Goal: Transaction & Acquisition: Purchase product/service

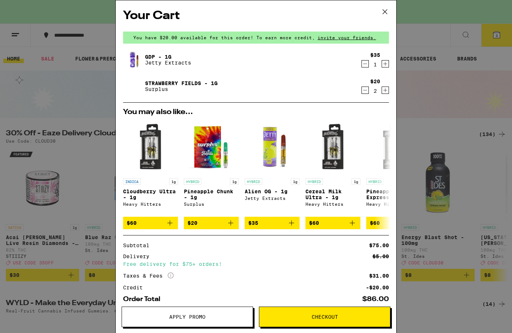
click at [367, 91] on icon "Decrement" at bounding box center [365, 90] width 7 height 9
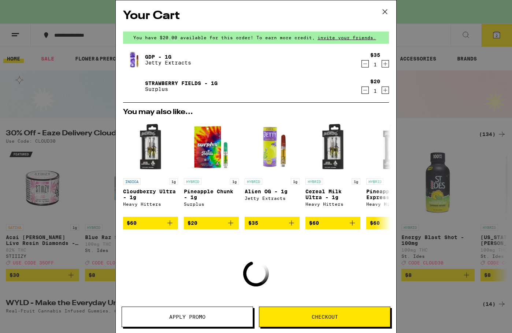
click at [367, 91] on icon "Decrement" at bounding box center [365, 90] width 7 height 9
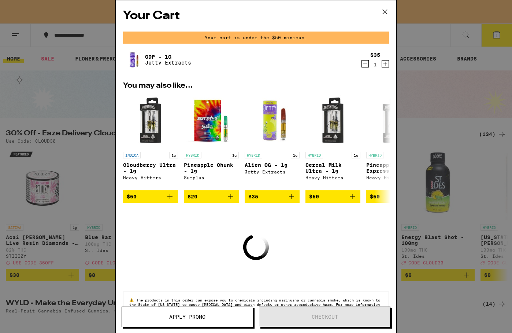
click at [367, 66] on icon "Decrement" at bounding box center [365, 63] width 7 height 9
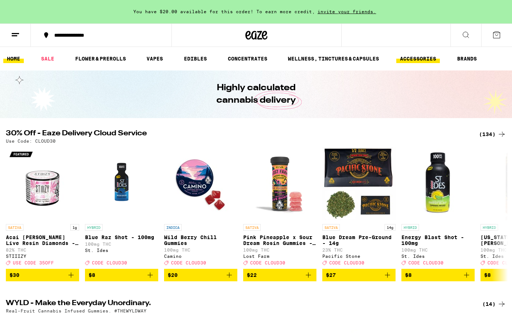
click at [417, 56] on link "ACCESSORIES" at bounding box center [419, 58] width 44 height 9
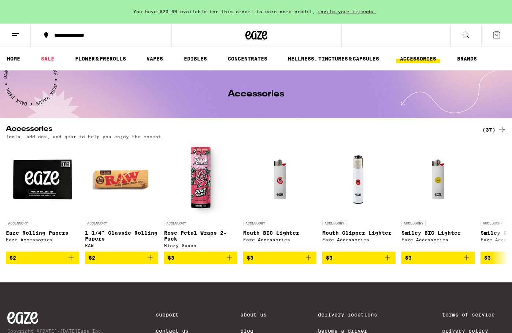
click at [501, 127] on icon at bounding box center [502, 129] width 9 height 9
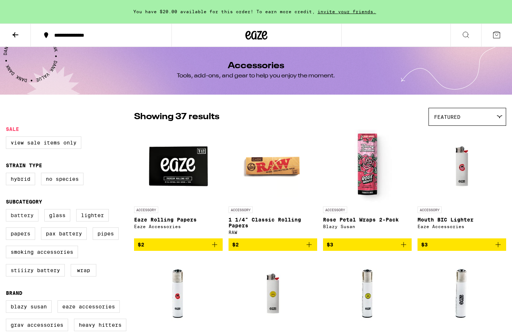
click at [23, 220] on label "Battery" at bounding box center [22, 215] width 33 height 12
click at [8, 210] on input "Battery" at bounding box center [7, 210] width 0 height 0
checkbox input "true"
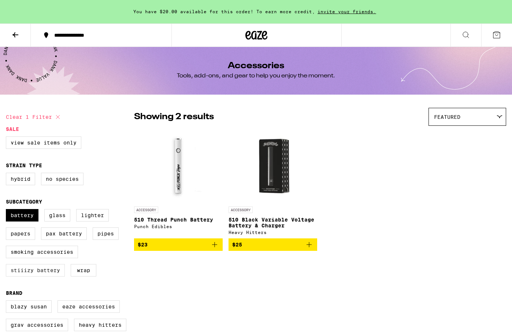
click at [47, 276] on label "STIIIZY Battery" at bounding box center [35, 270] width 59 height 12
click at [8, 210] on input "STIIIZY Battery" at bounding box center [7, 210] width 0 height 0
checkbox input "true"
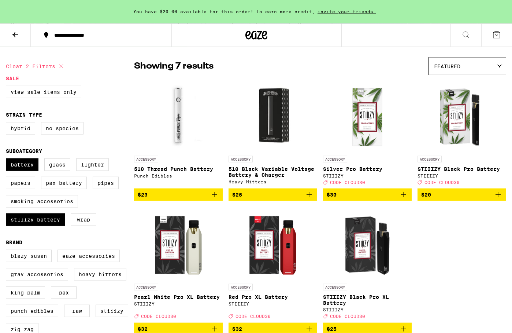
scroll to position [38, 0]
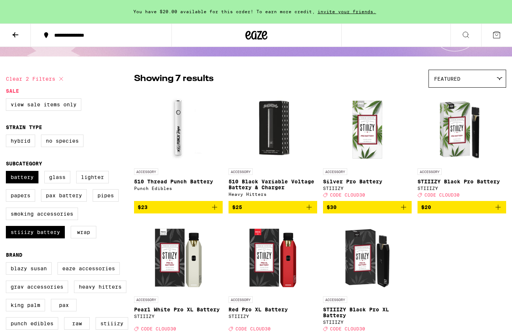
click at [179, 182] on p "510 Thread Punch Battery" at bounding box center [178, 182] width 89 height 6
